Goal: Navigation & Orientation: Find specific page/section

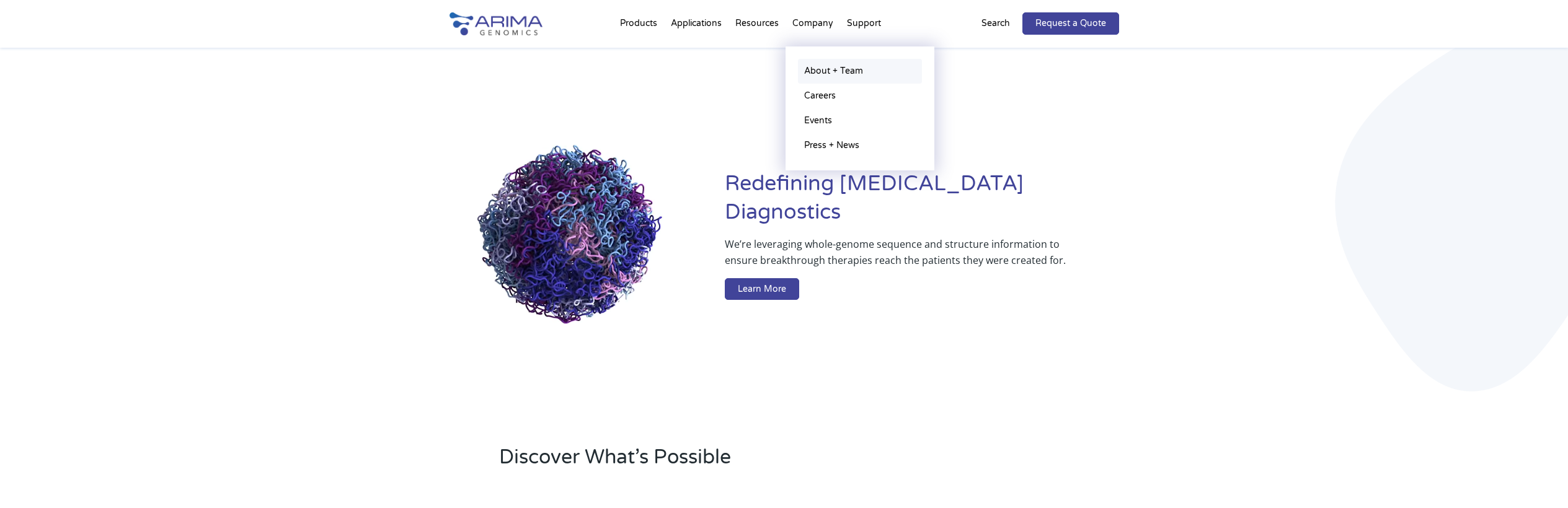
click at [811, 65] on link "About + Team" at bounding box center [860, 71] width 124 height 25
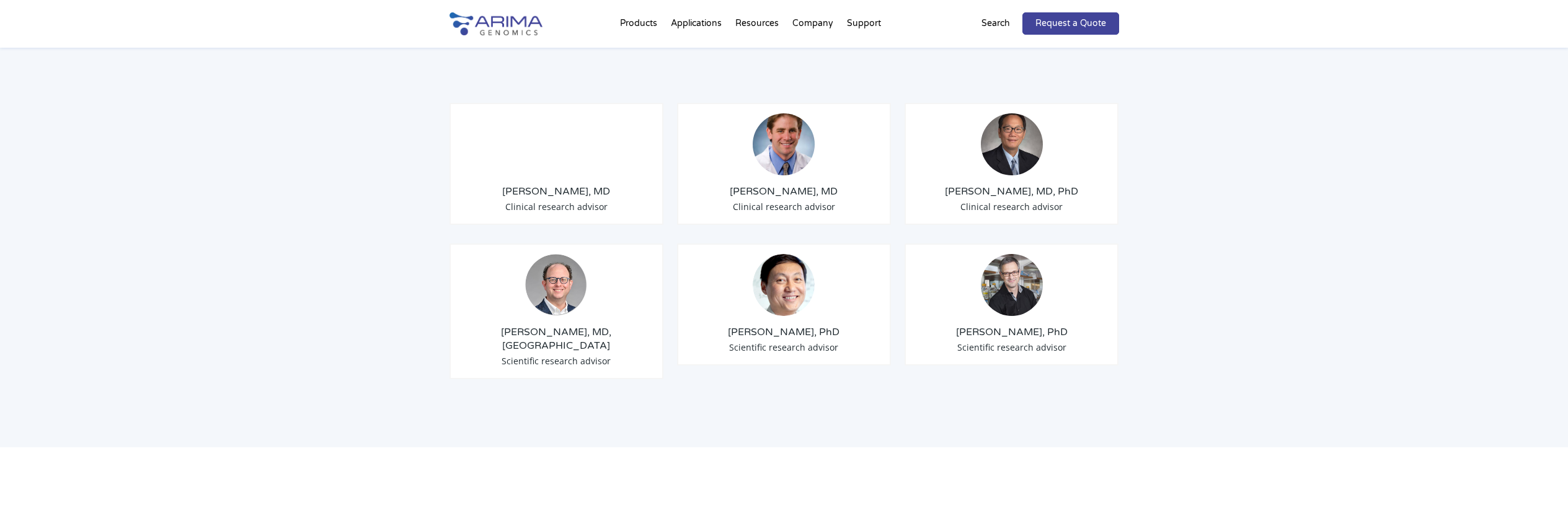
scroll to position [1487, 0]
click at [787, 123] on img at bounding box center [783, 143] width 62 height 62
click at [547, 136] on img at bounding box center [556, 143] width 62 height 62
click at [1019, 118] on img at bounding box center [1012, 143] width 62 height 62
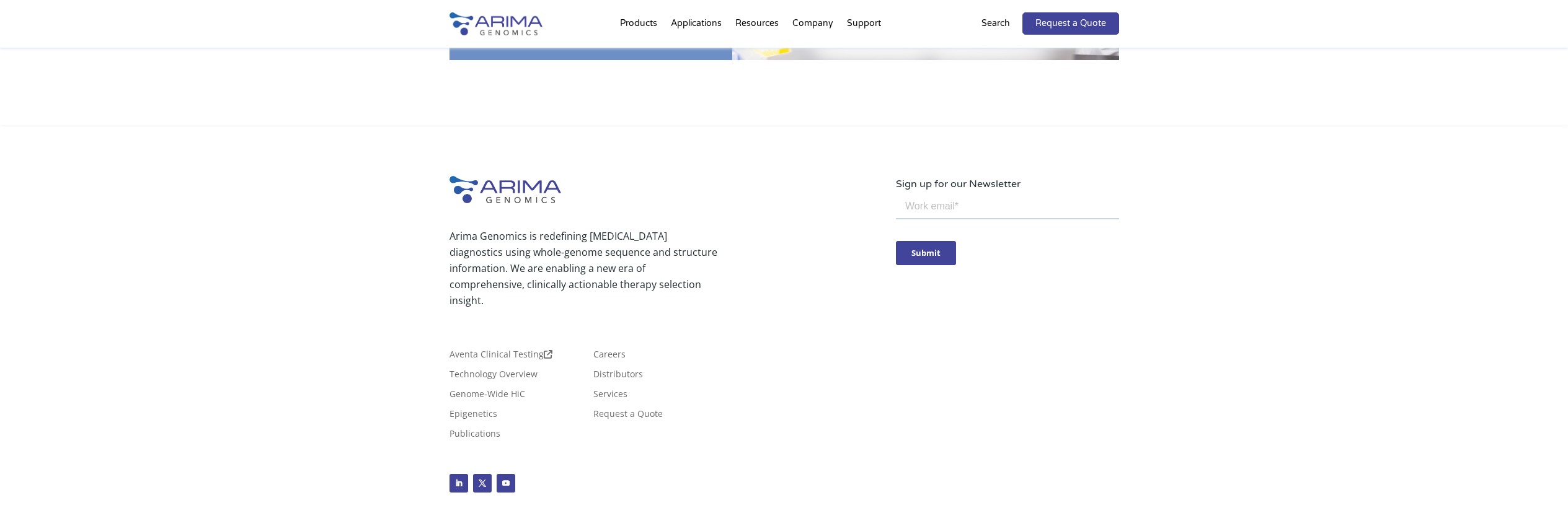
scroll to position [2218, 0]
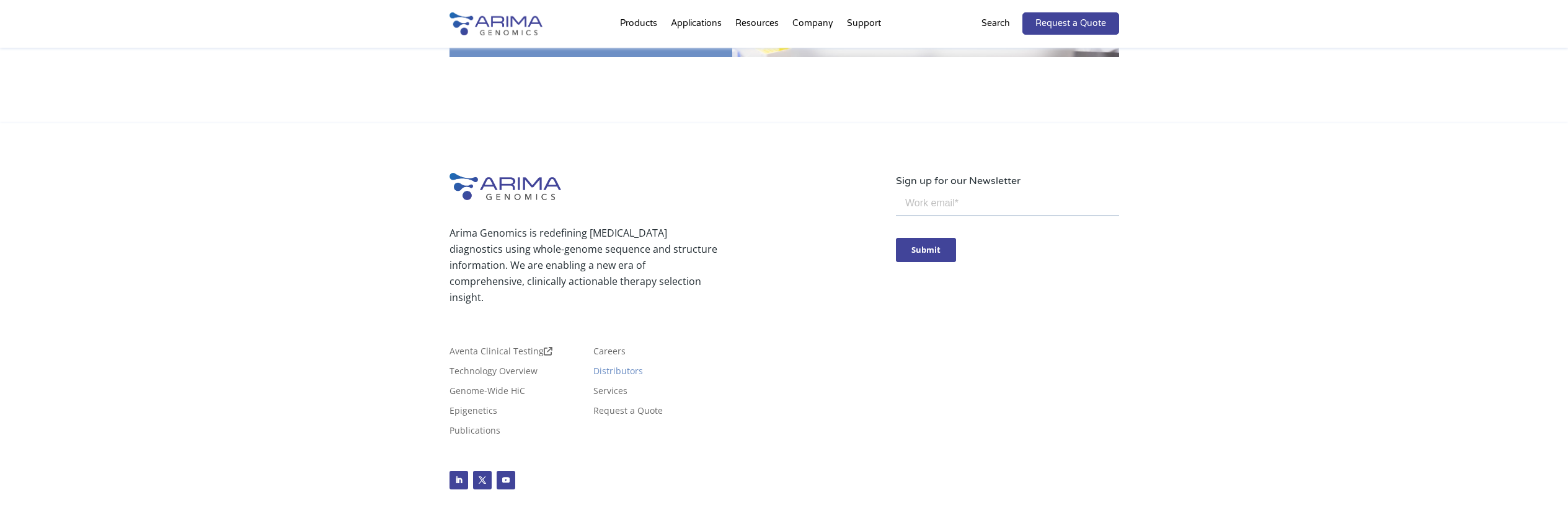
click at [619, 367] on link "Distributors" at bounding box center [618, 374] width 49 height 14
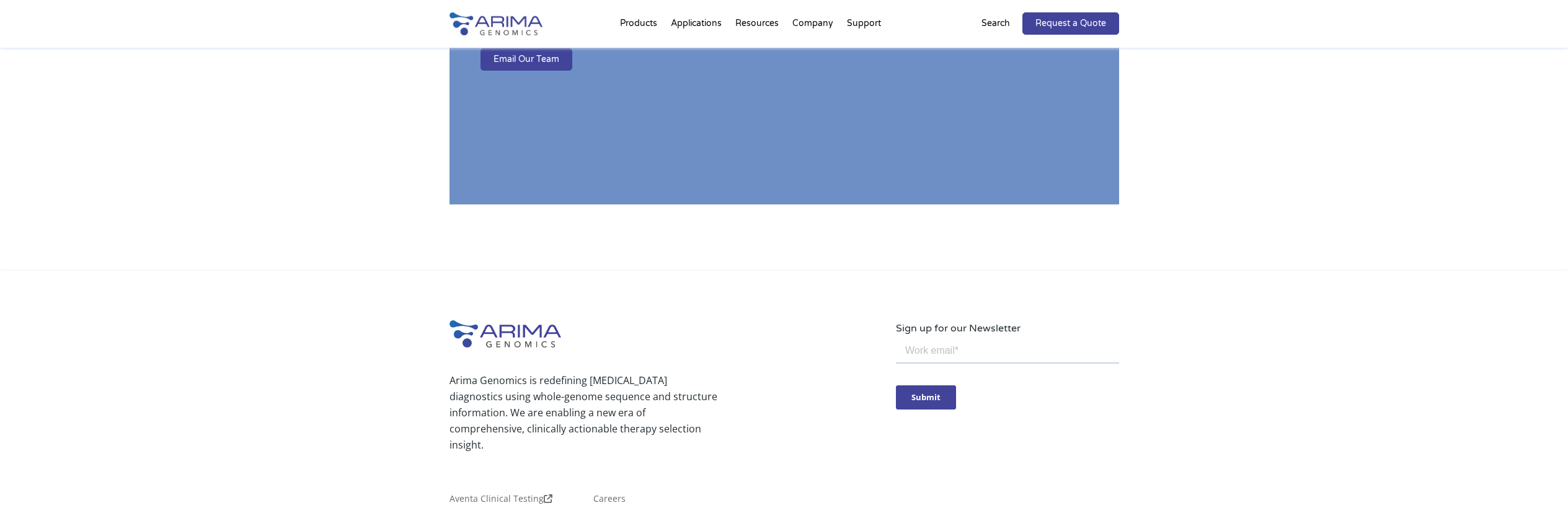
scroll to position [1298, 0]
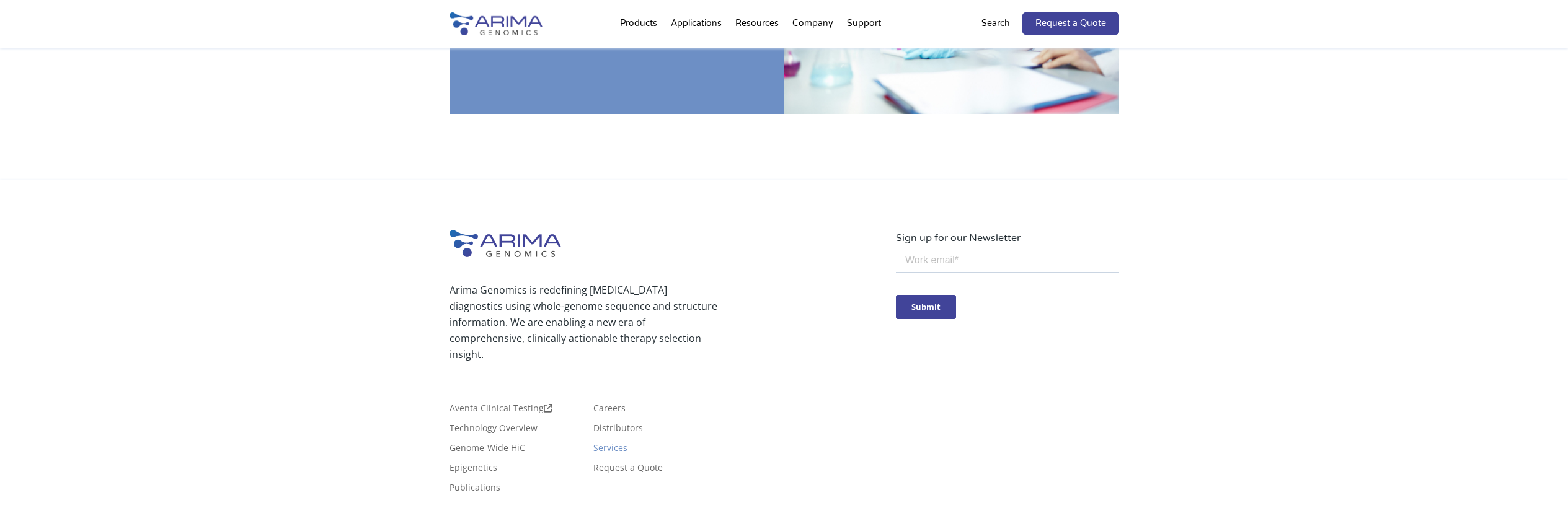
click at [608, 444] on link "Services" at bounding box center [610, 450] width 34 height 14
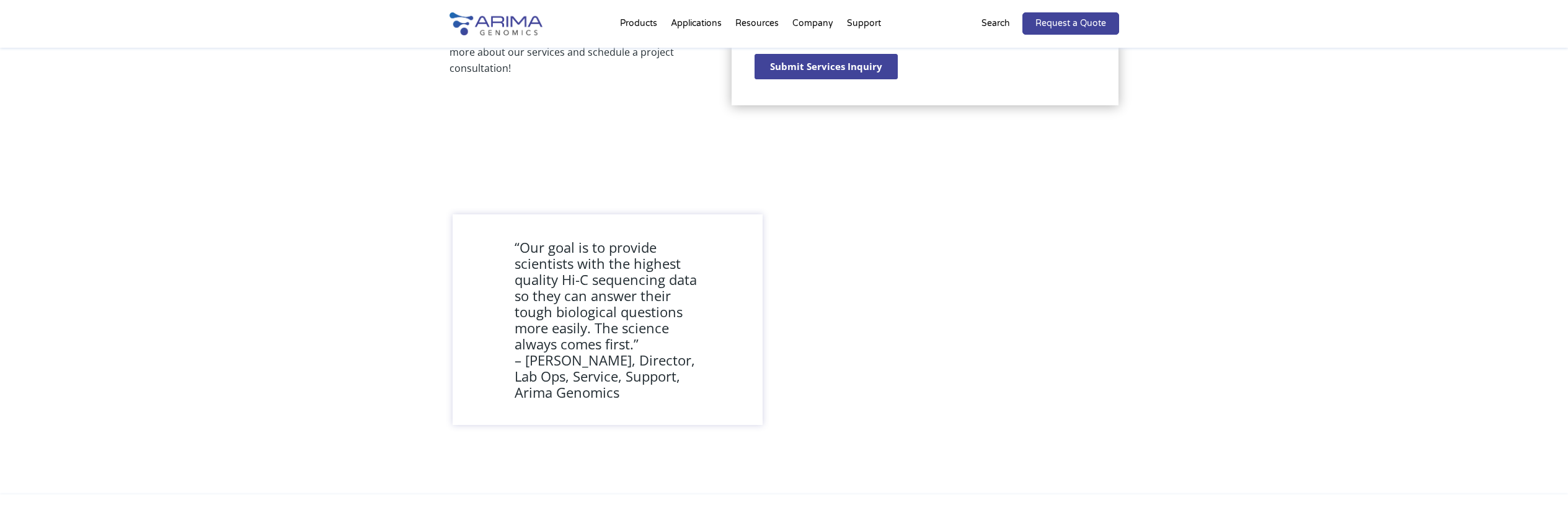
scroll to position [776, 0]
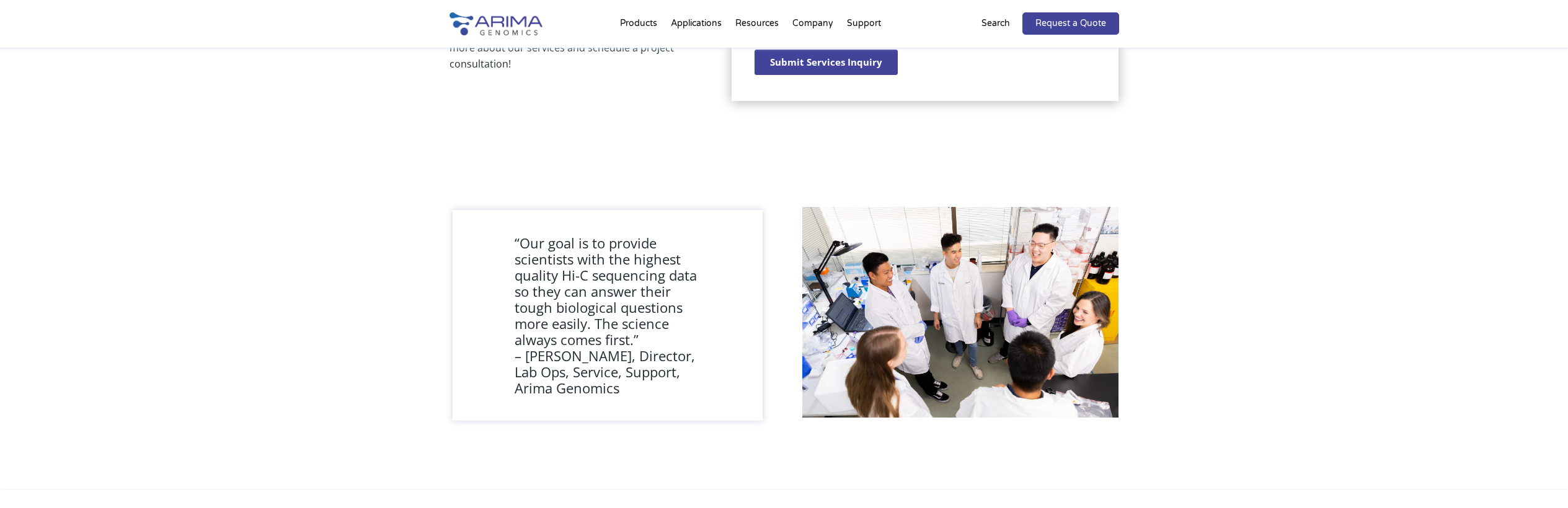
click at [1016, 306] on img at bounding box center [960, 312] width 316 height 210
